Goal: Task Accomplishment & Management: Use online tool/utility

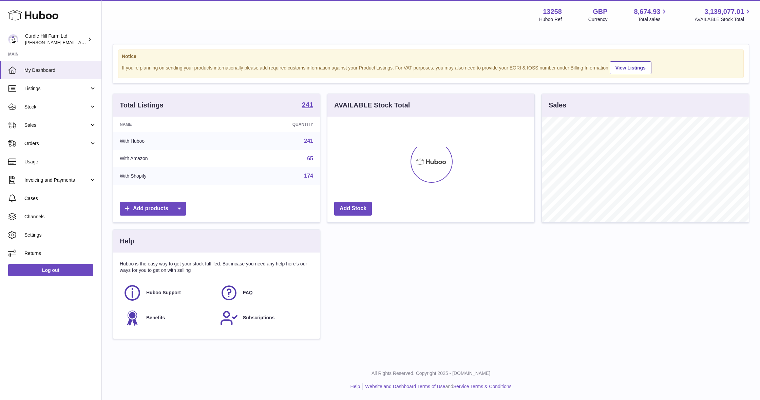
scroll to position [106, 207]
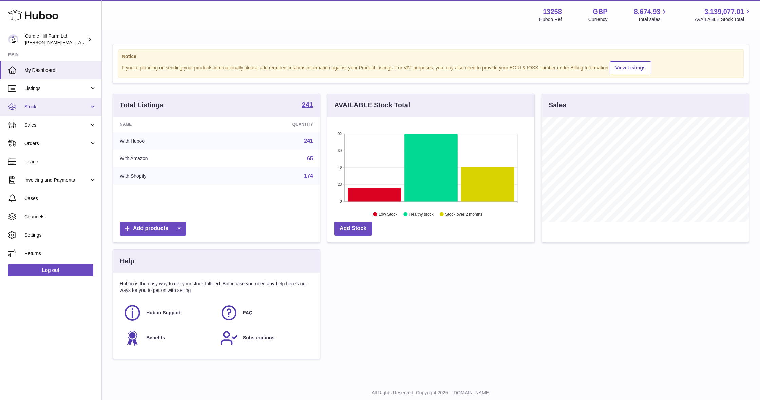
click at [60, 106] on span "Stock" at bounding box center [56, 107] width 65 height 6
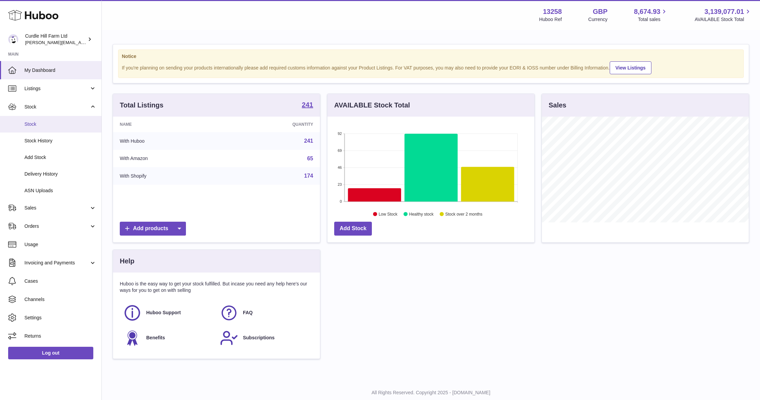
click at [49, 126] on span "Stock" at bounding box center [60, 124] width 72 height 6
click at [58, 87] on span "Listings" at bounding box center [56, 88] width 65 height 6
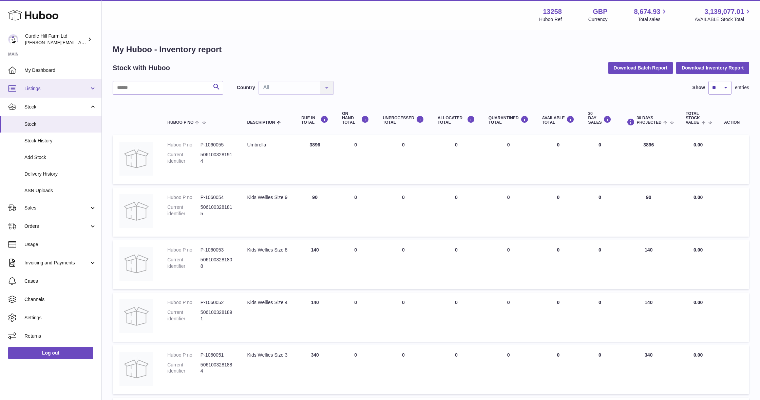
click at [60, 90] on span "Listings" at bounding box center [56, 88] width 65 height 6
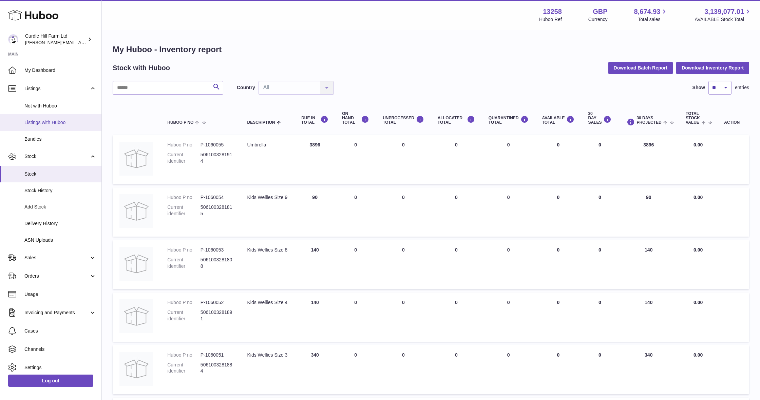
click at [48, 120] on span "Listings with Huboo" at bounding box center [60, 122] width 72 height 6
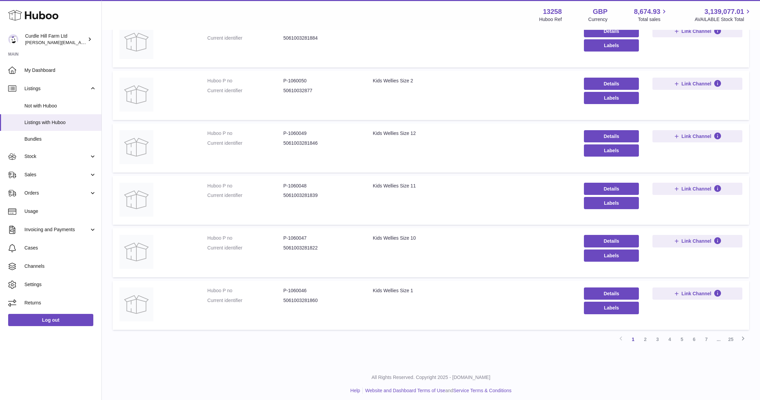
scroll to position [312, 0]
click at [644, 336] on link "2" at bounding box center [645, 340] width 12 height 12
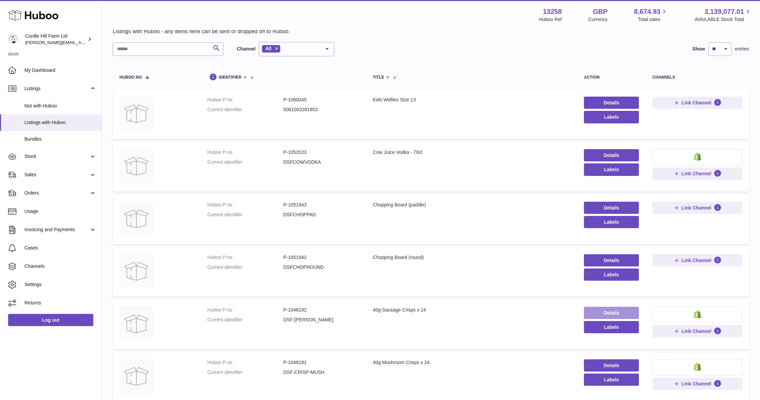
scroll to position [32, 0]
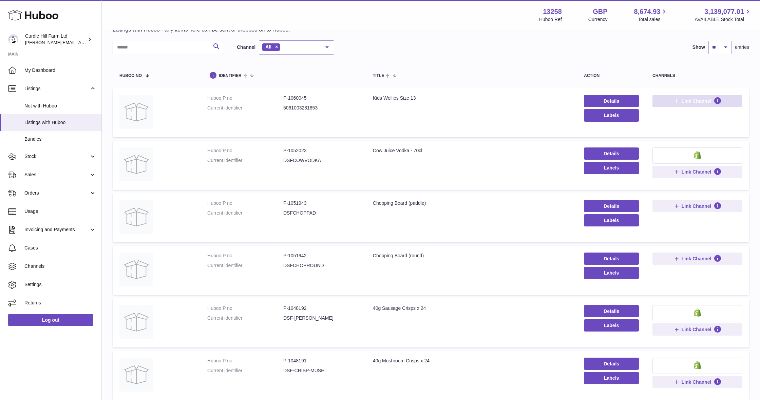
click at [673, 102] on icon at bounding box center [676, 101] width 6 height 6
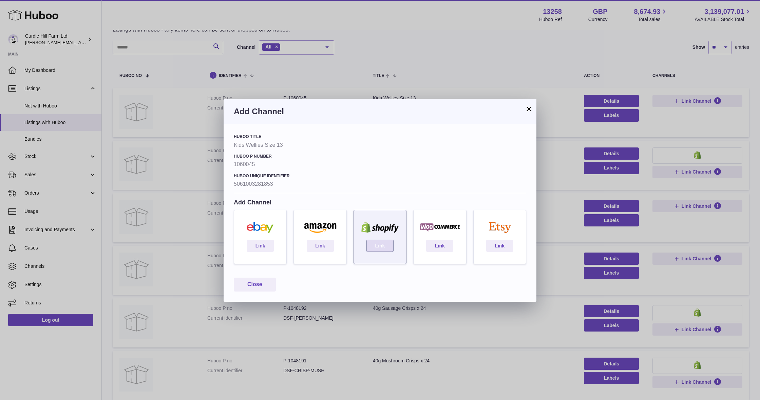
click at [379, 242] on link "Link" at bounding box center [379, 246] width 27 height 12
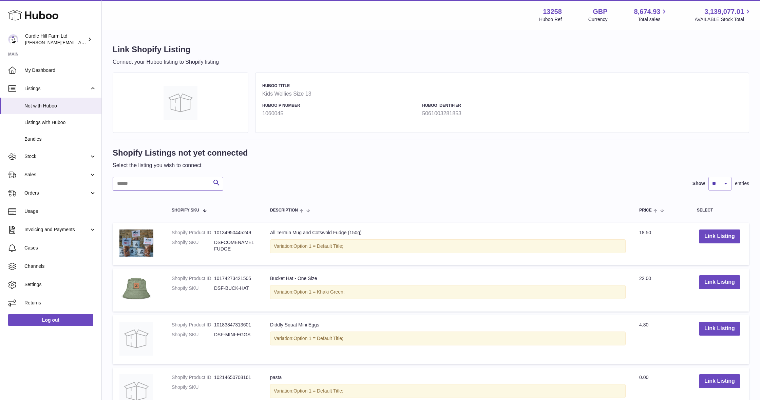
click at [189, 183] on input "text" at bounding box center [168, 184] width 111 height 14
type input "*******"
